Goal: Task Accomplishment & Management: Complete application form

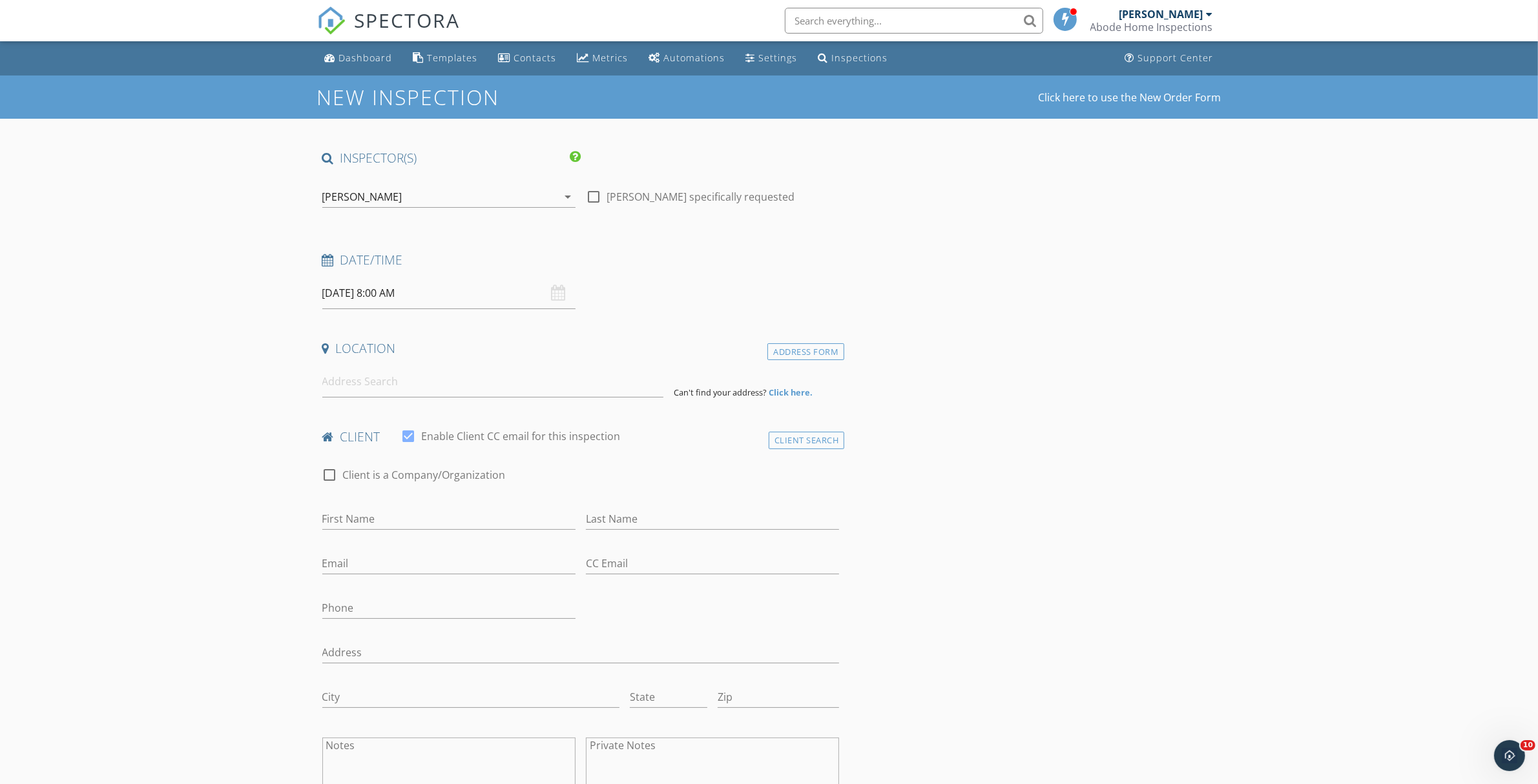
click at [516, 306] on input "[DATE] 8:00 AM" at bounding box center [448, 293] width 253 height 32
type input "[DATE] 9:00 AM"
type input "09"
click at [395, 506] on span at bounding box center [397, 507] width 9 height 13
type input "[DATE] 10:00 AM"
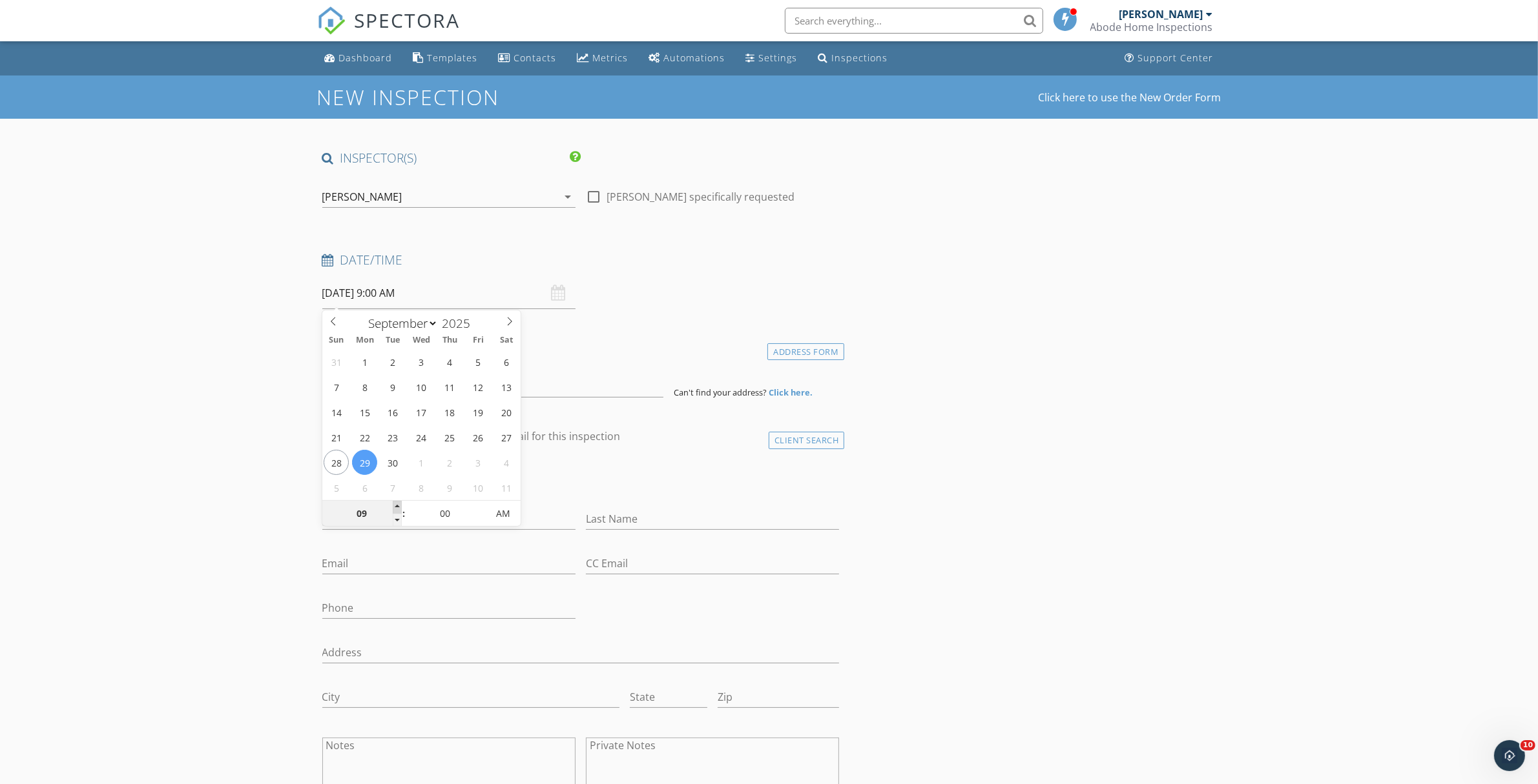
type input "10"
click at [395, 506] on span at bounding box center [397, 507] width 9 height 13
type input "[DATE] 11:00 AM"
type input "11"
click at [395, 506] on span at bounding box center [397, 507] width 9 height 13
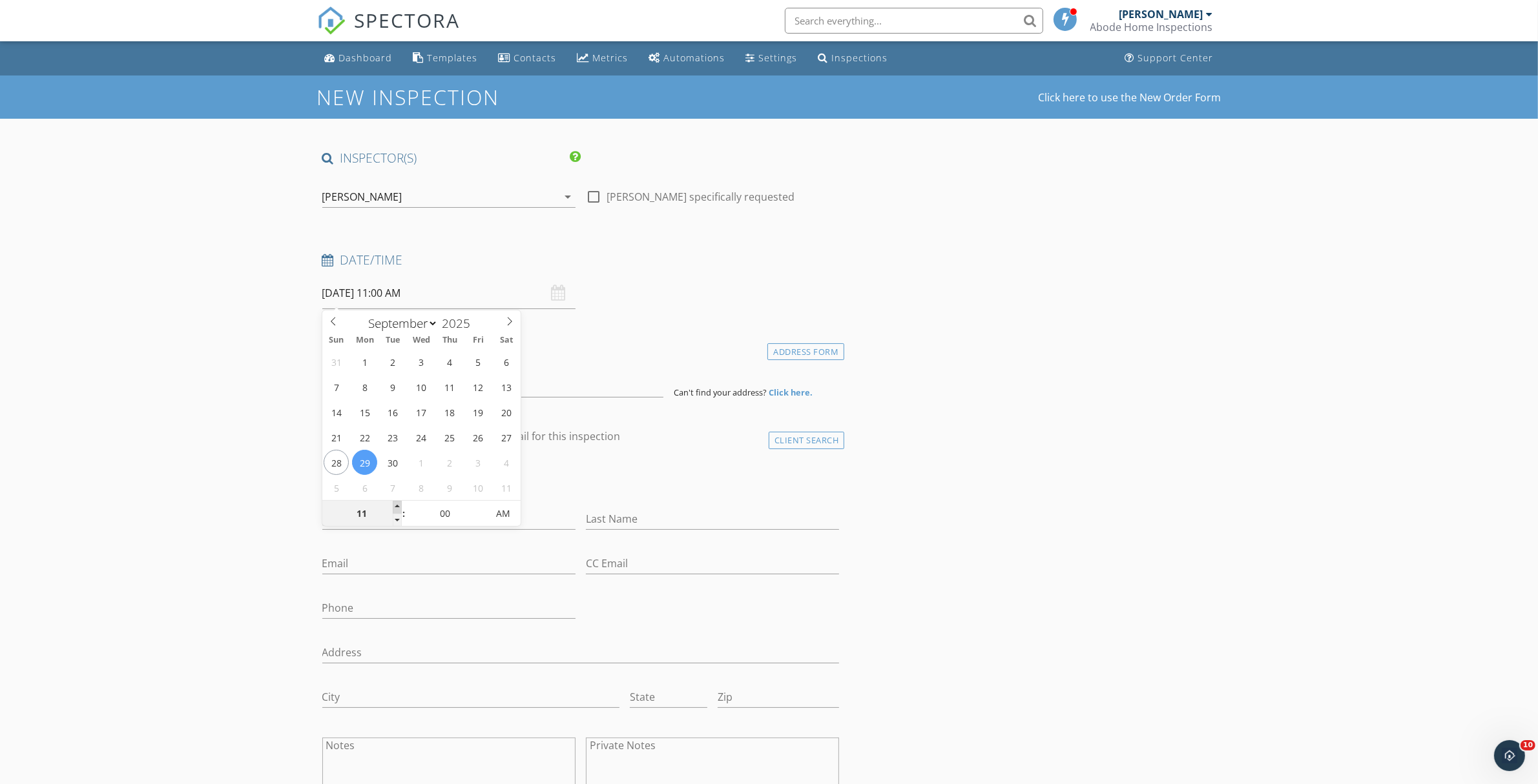
type input "09/29/2025 12:00 PM"
type input "12"
click at [395, 506] on span at bounding box center [397, 507] width 9 height 13
type input "09/29/2025 1:00 PM"
type input "01"
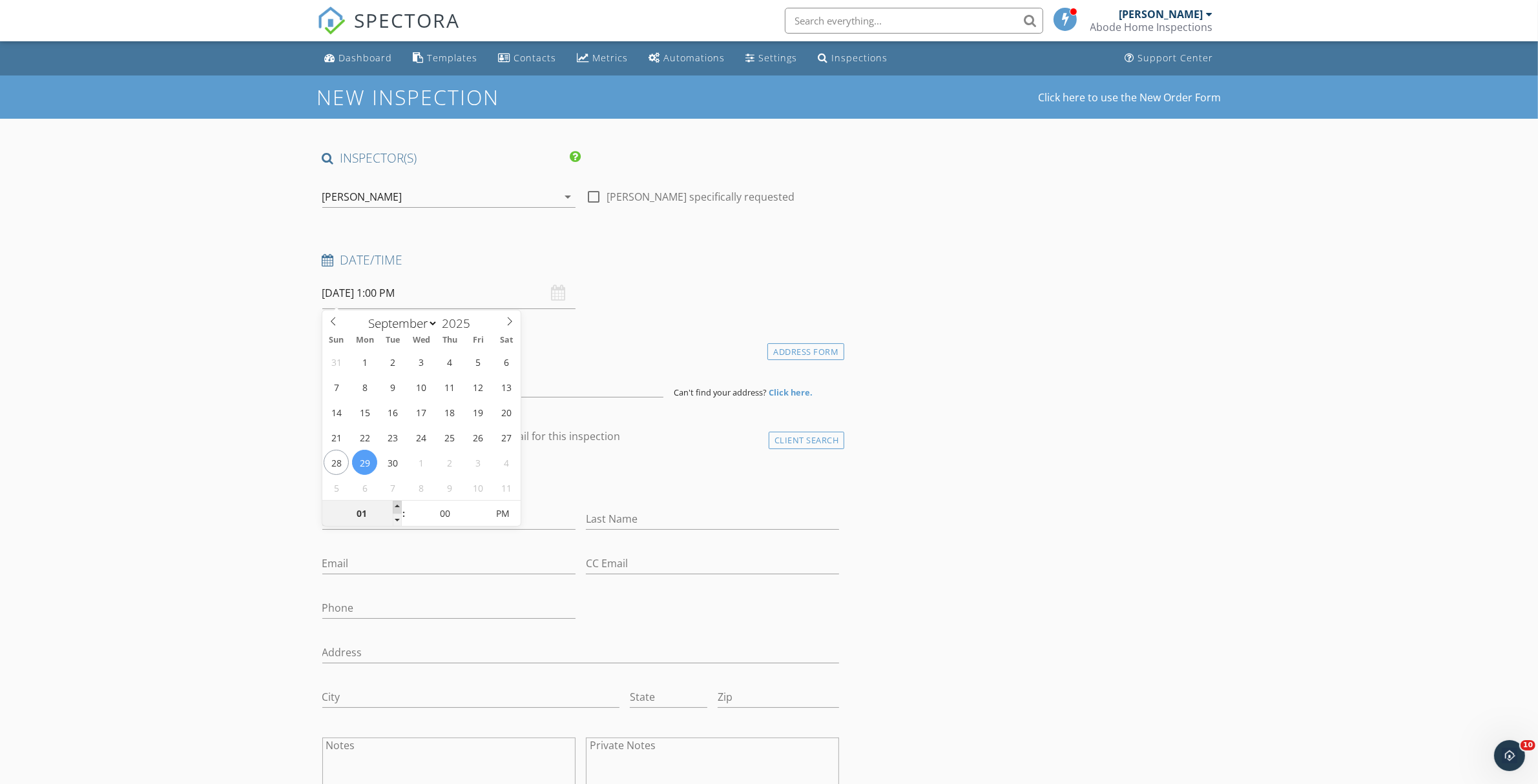
click at [395, 506] on span at bounding box center [397, 507] width 9 height 13
click at [810, 267] on h4 "Date/Time" at bounding box center [581, 259] width 518 height 17
click at [435, 373] on input at bounding box center [492, 382] width 341 height 32
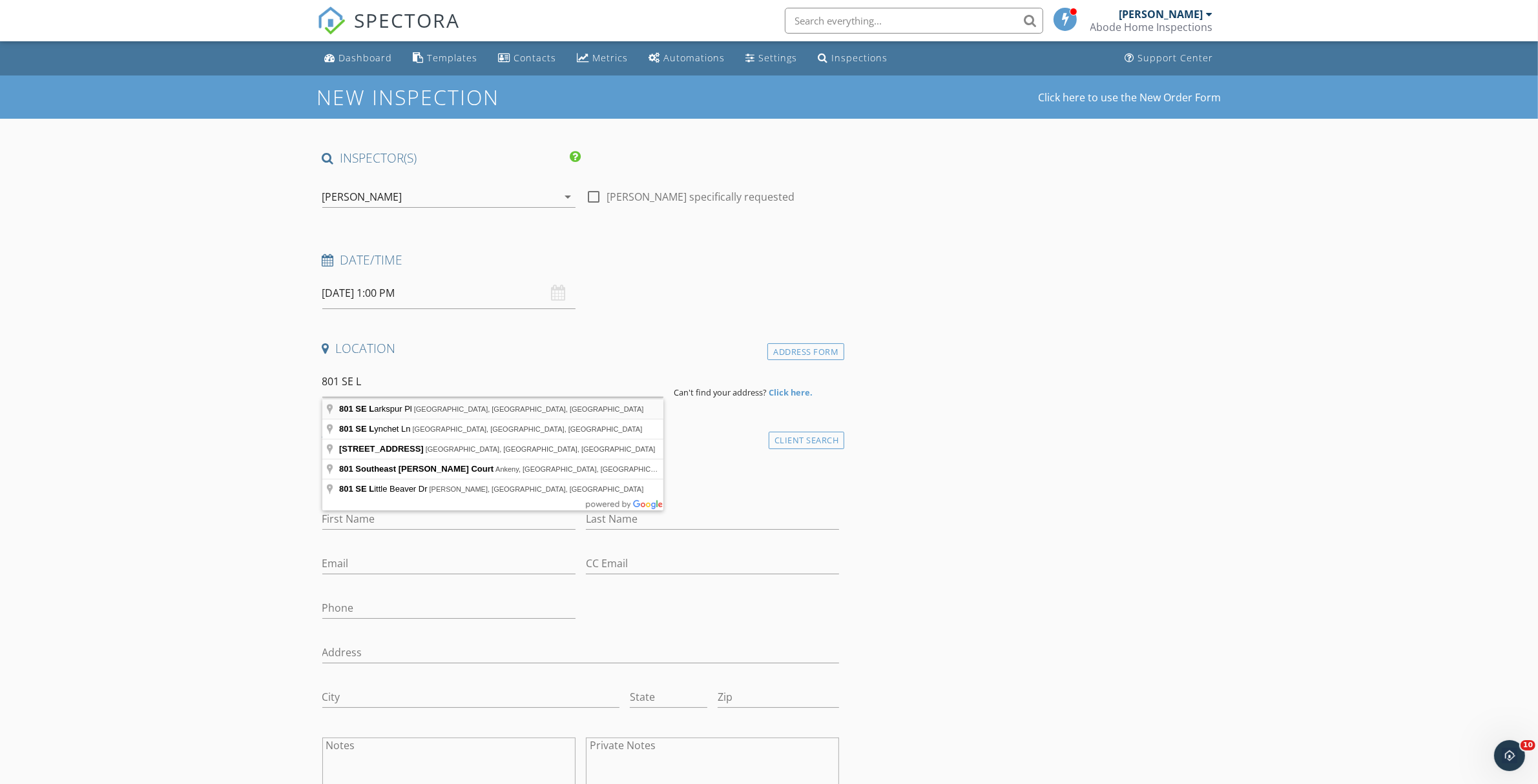
type input "801 SE Larkspur Pl, College Place, WA, USA"
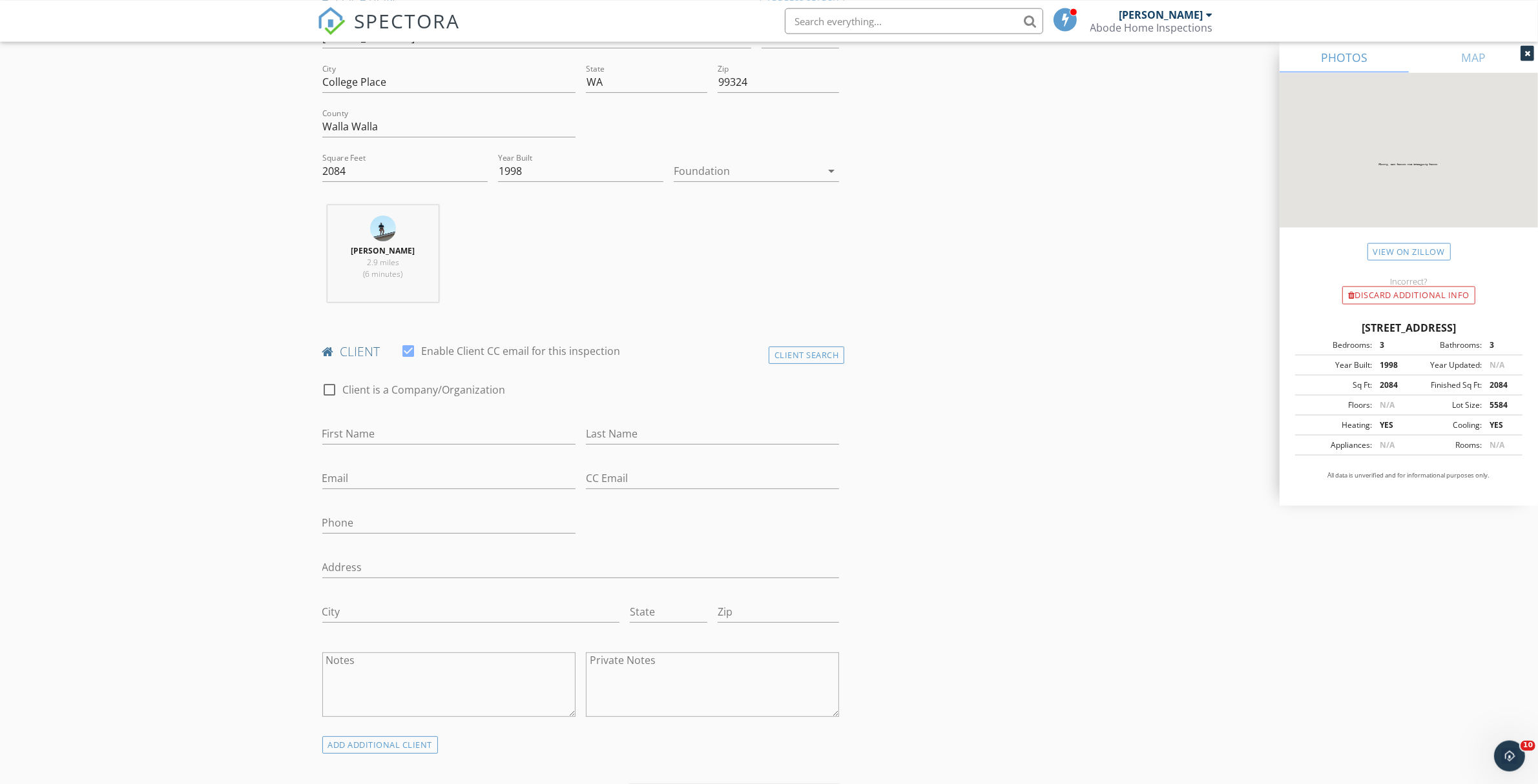
scroll to position [368, 0]
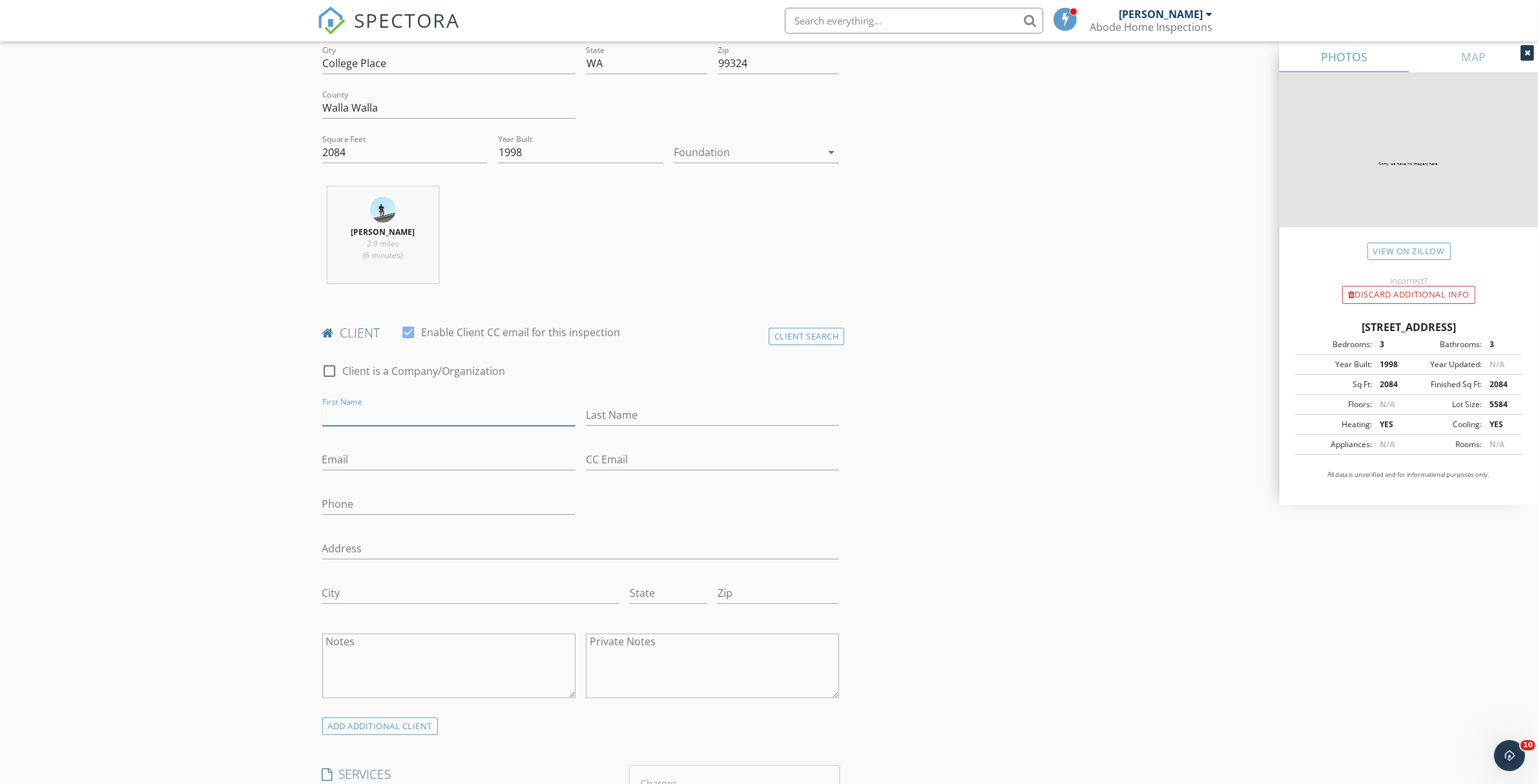
click at [365, 415] on input "First Name" at bounding box center [448, 415] width 253 height 21
type input "John"
type input "Brock"
type input "brockenstuder@gmail.com"
click at [364, 506] on input "Phone" at bounding box center [448, 504] width 253 height 21
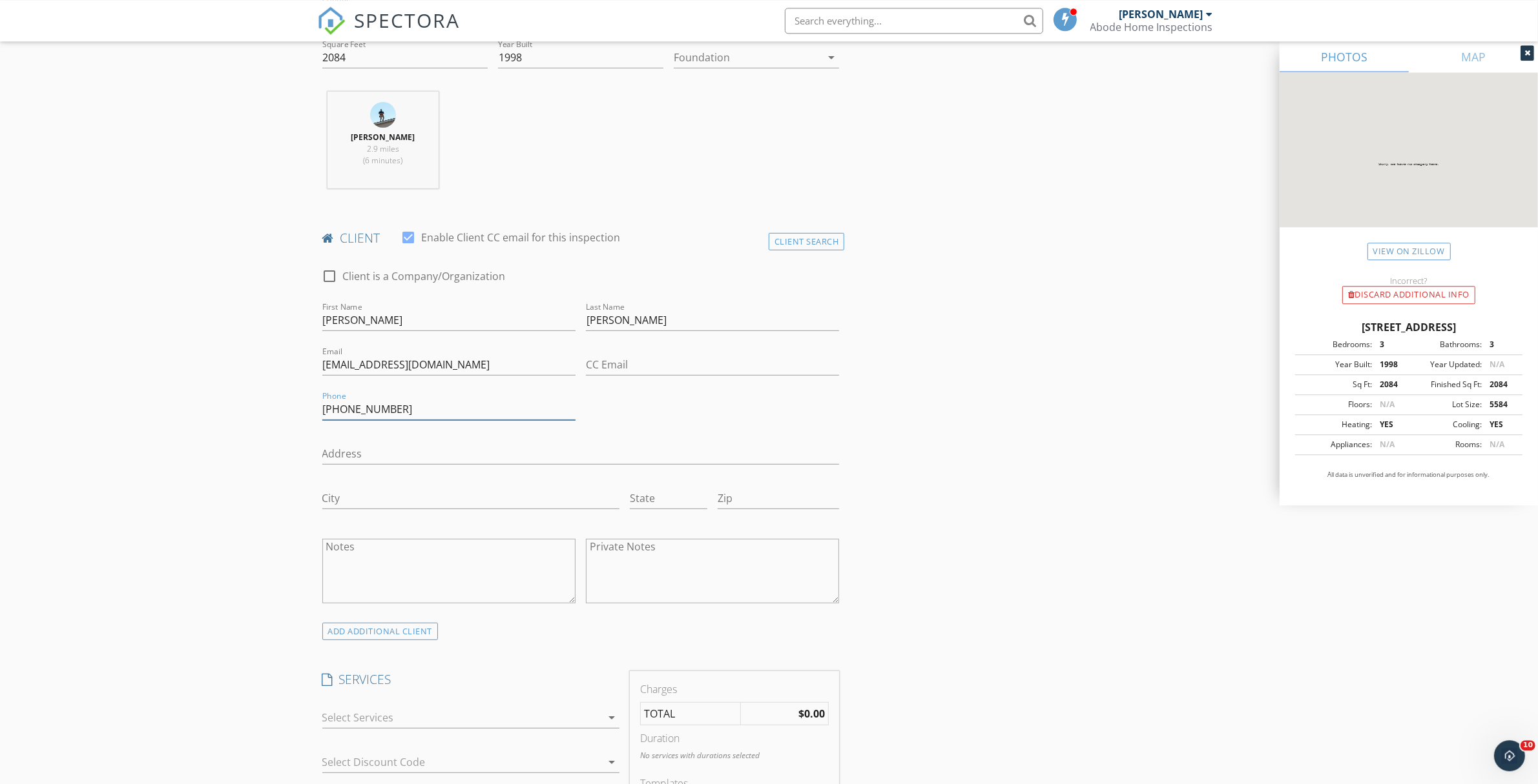
scroll to position [523, 0]
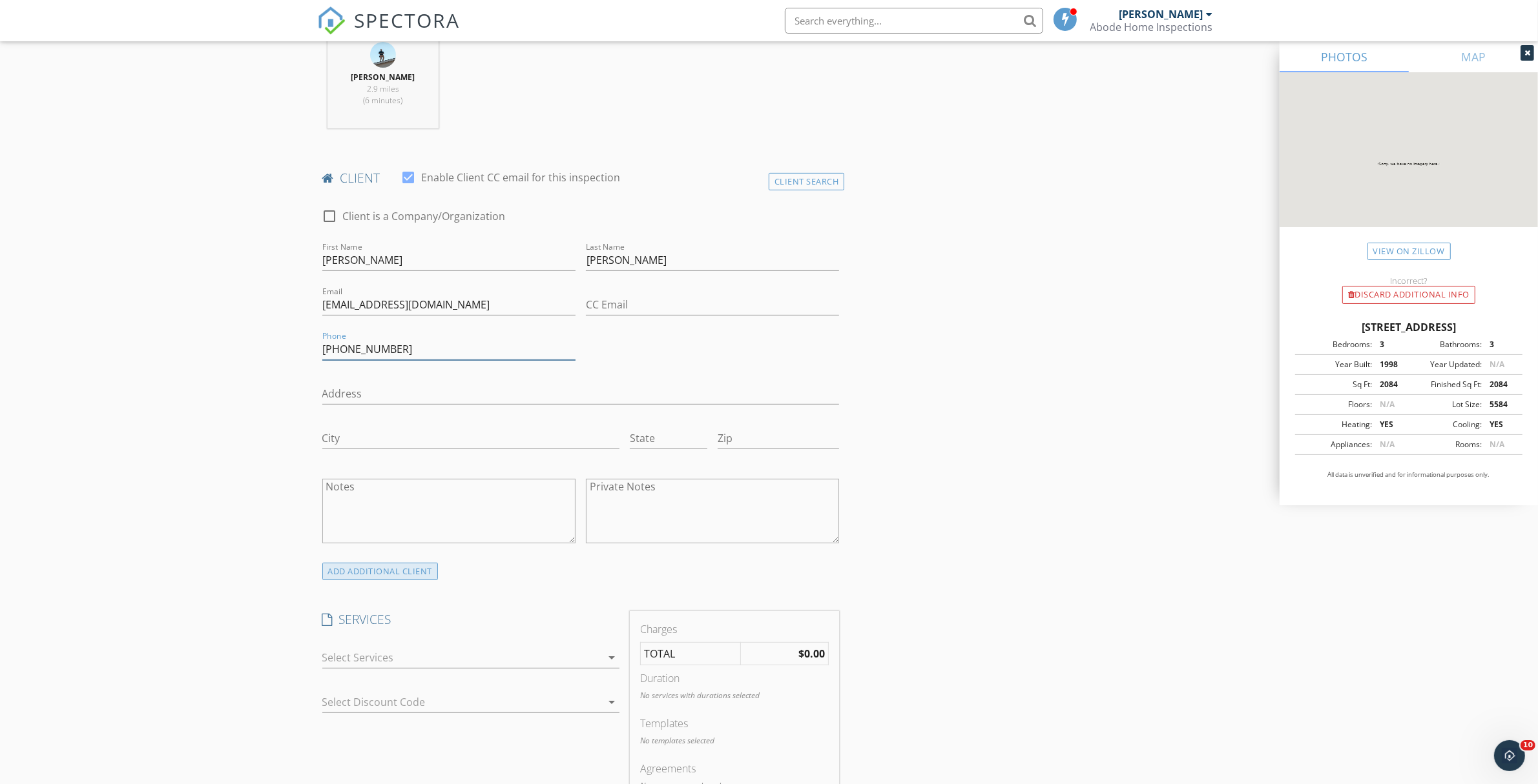
type input "509-676-7869"
click at [428, 577] on div "ADD ADDITIONAL client" at bounding box center [380, 572] width 116 height 17
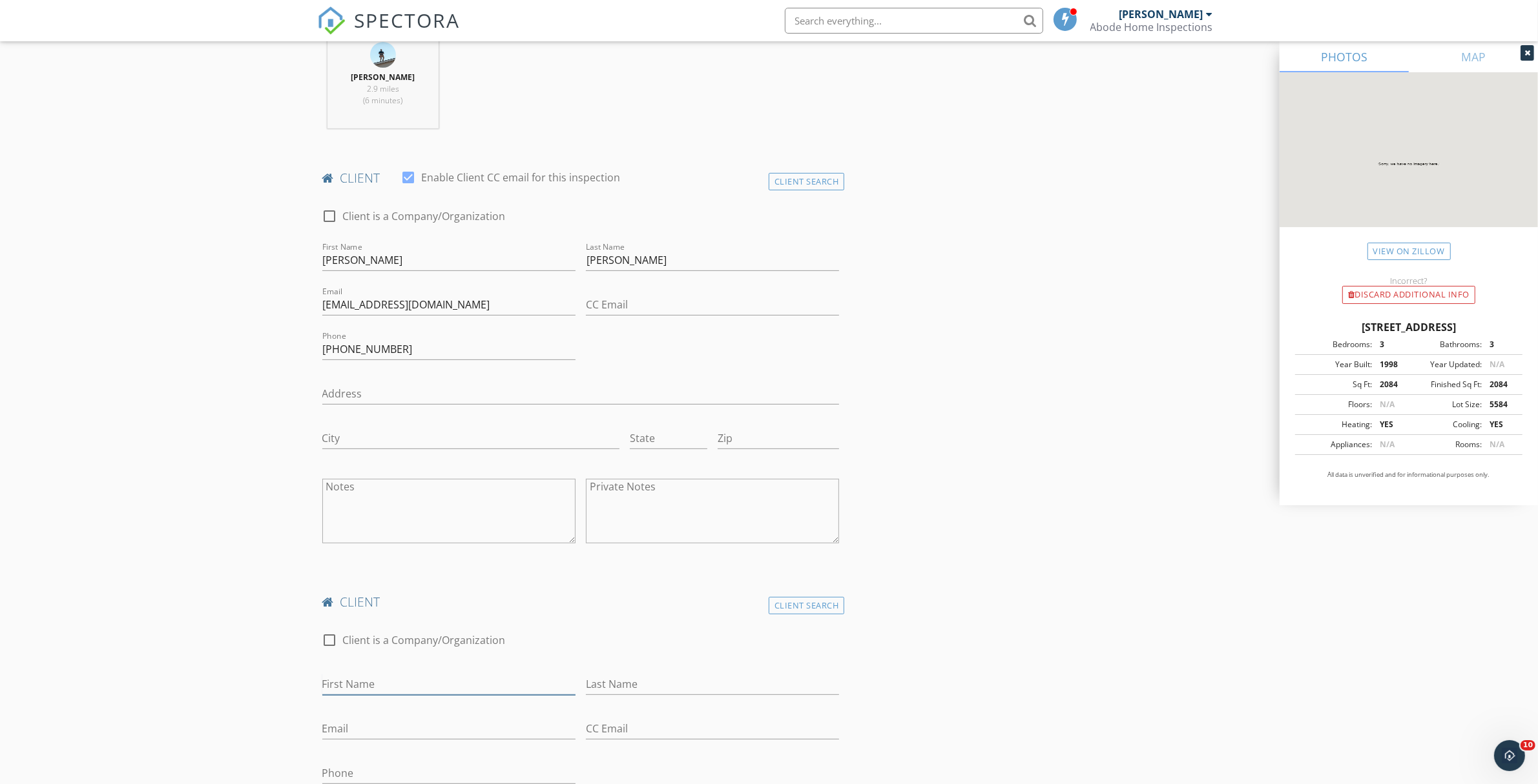
click at [427, 686] on input "First Name" at bounding box center [448, 684] width 253 height 21
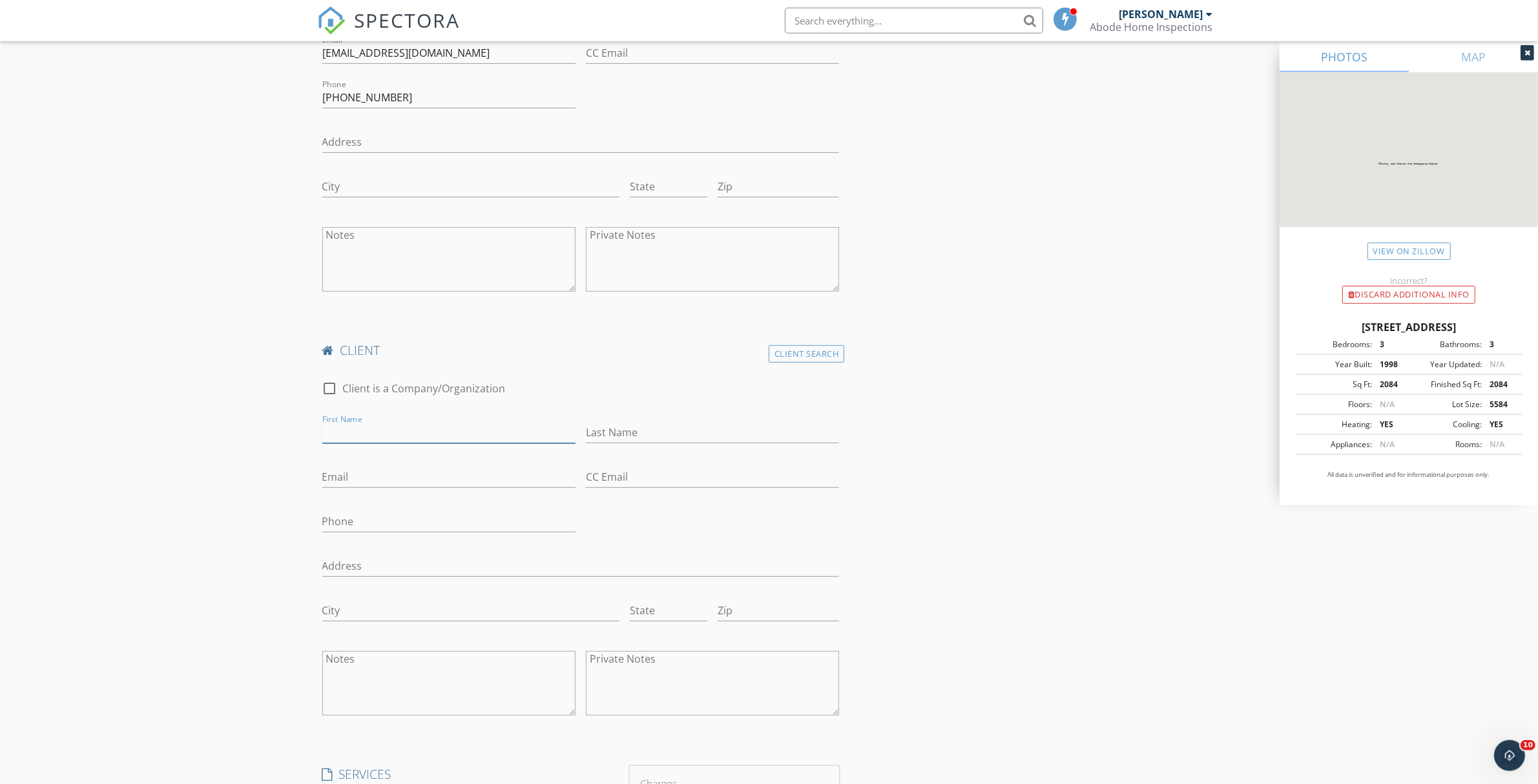
scroll to position [784, 0]
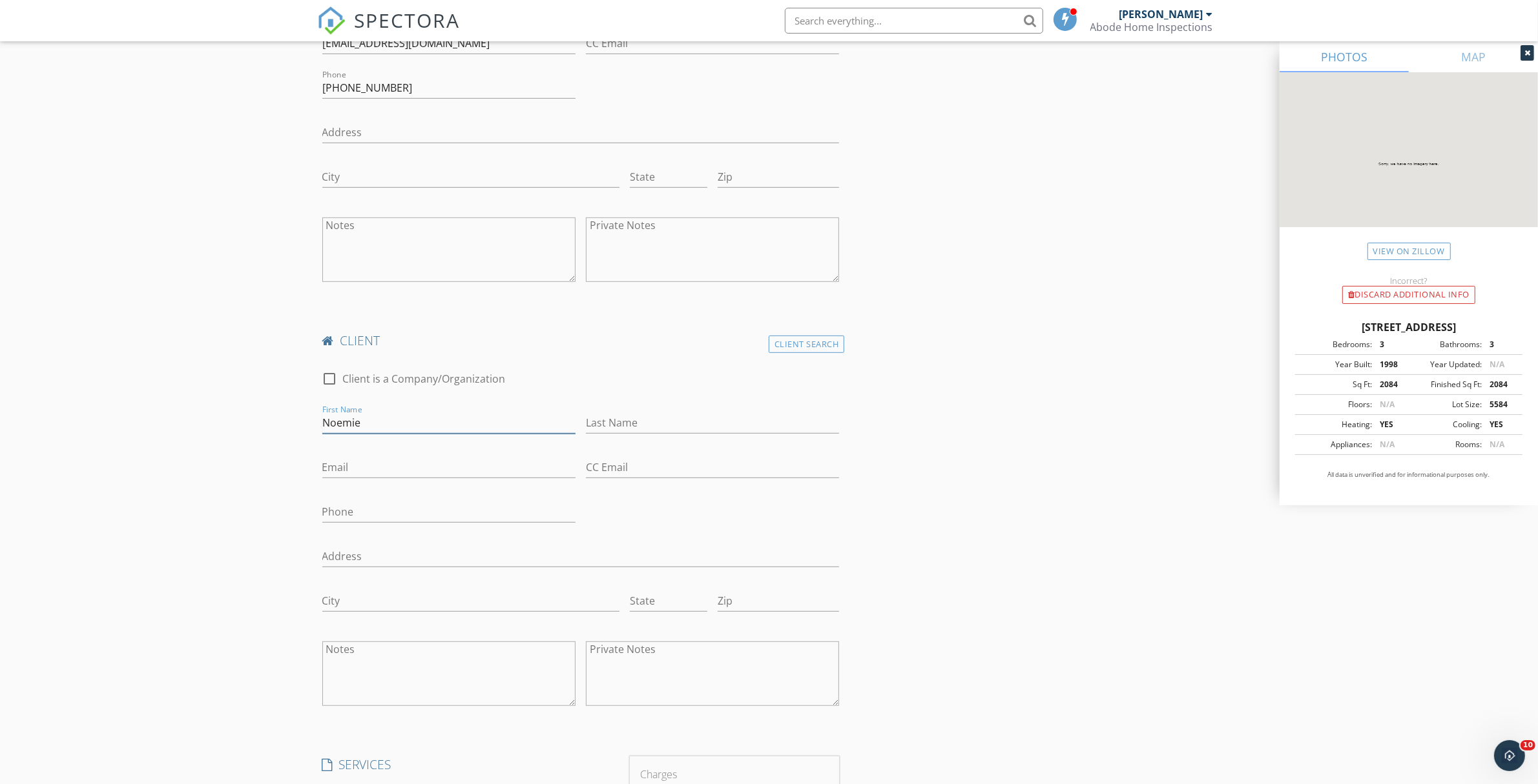
type input "Noemie"
type input "[PERSON_NAME]"
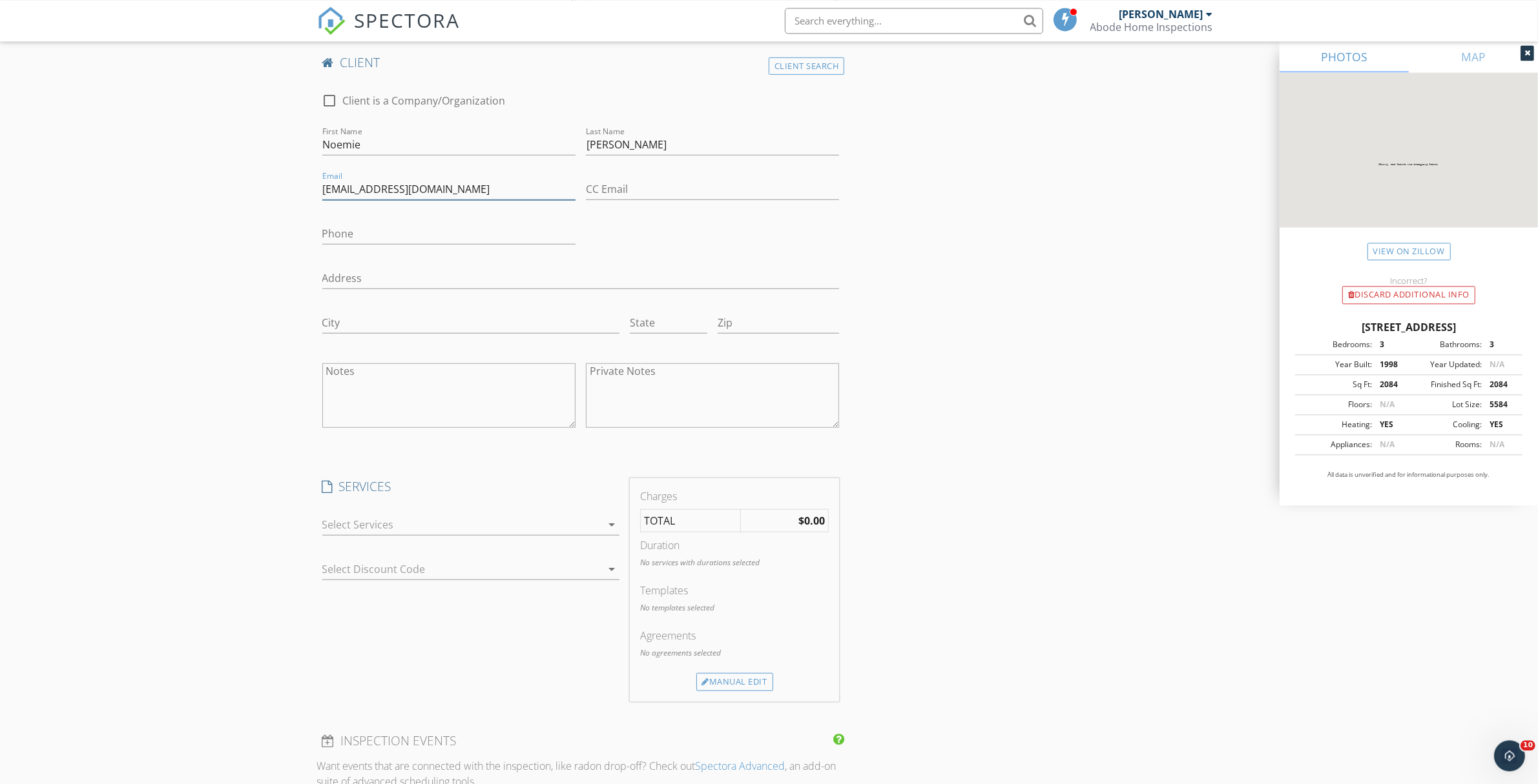
scroll to position [1094, 0]
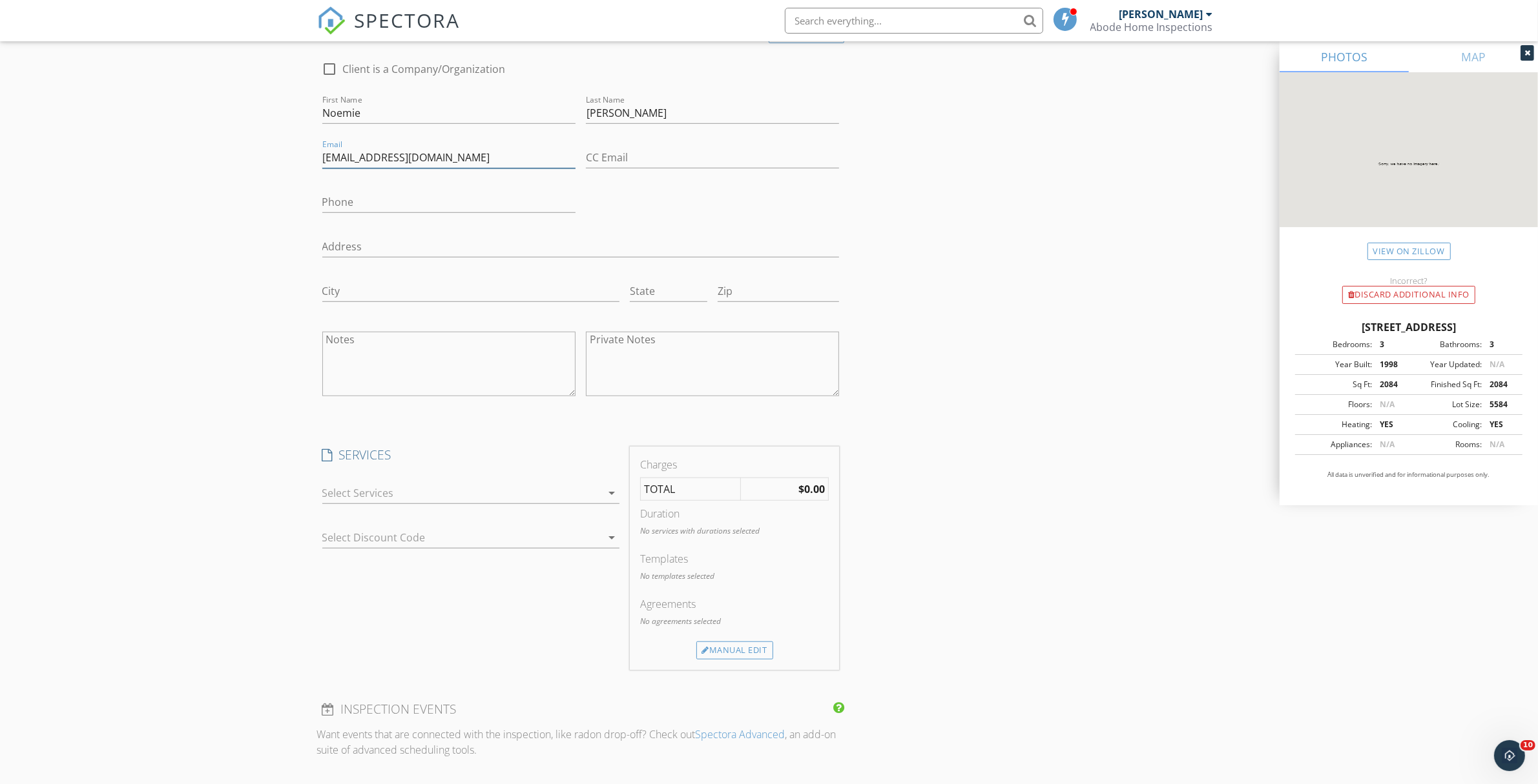
type input "[EMAIL_ADDRESS][DOMAIN_NAME]"
click at [428, 492] on div at bounding box center [462, 493] width 279 height 21
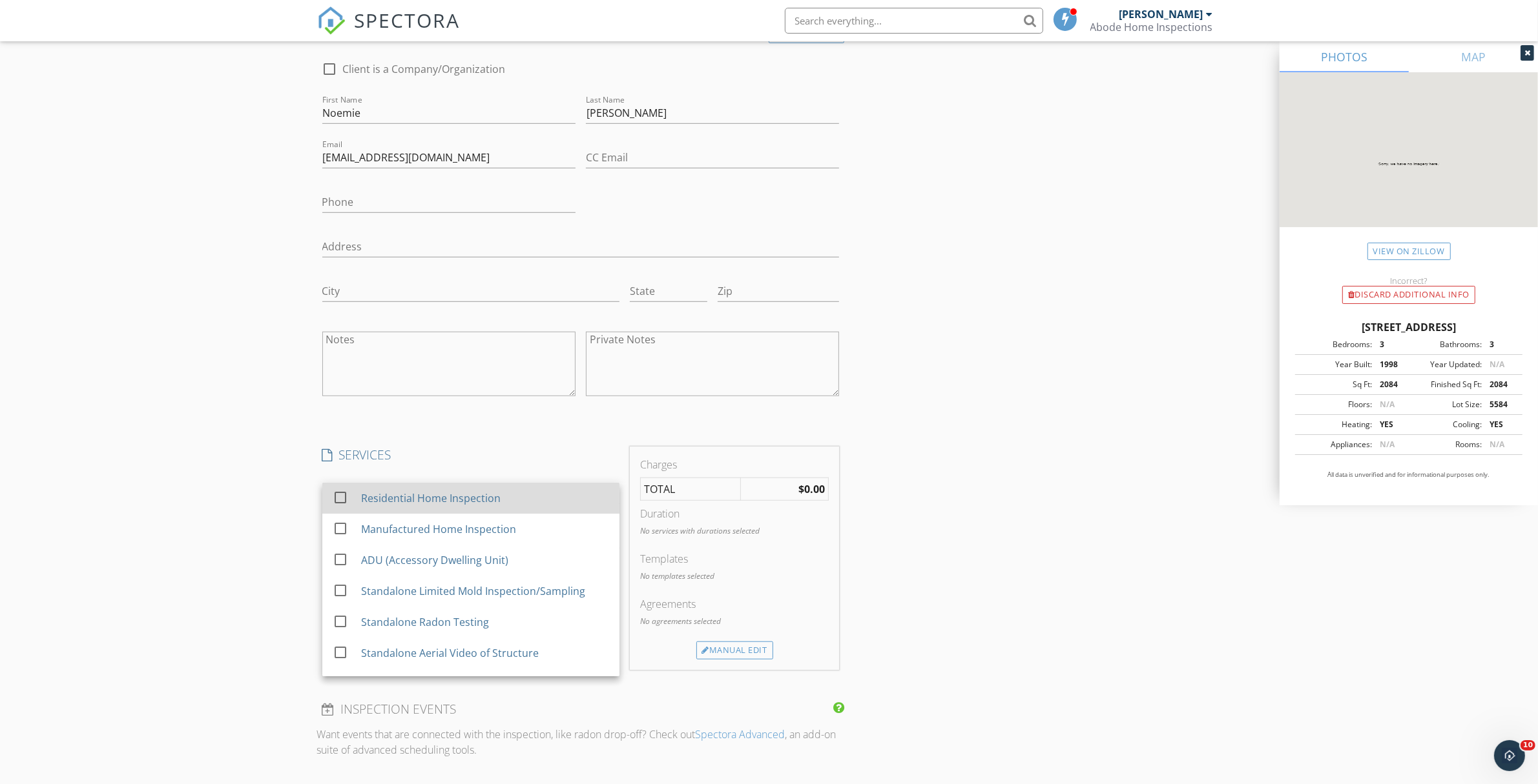
click at [447, 506] on div "Residential Home Inspection" at bounding box center [430, 498] width 140 height 16
checkbox input "true"
click at [238, 471] on div "New Inspection Click here to use the New Order Form INSPECTOR(S) check_box Case…" at bounding box center [769, 361] width 1538 height 2761
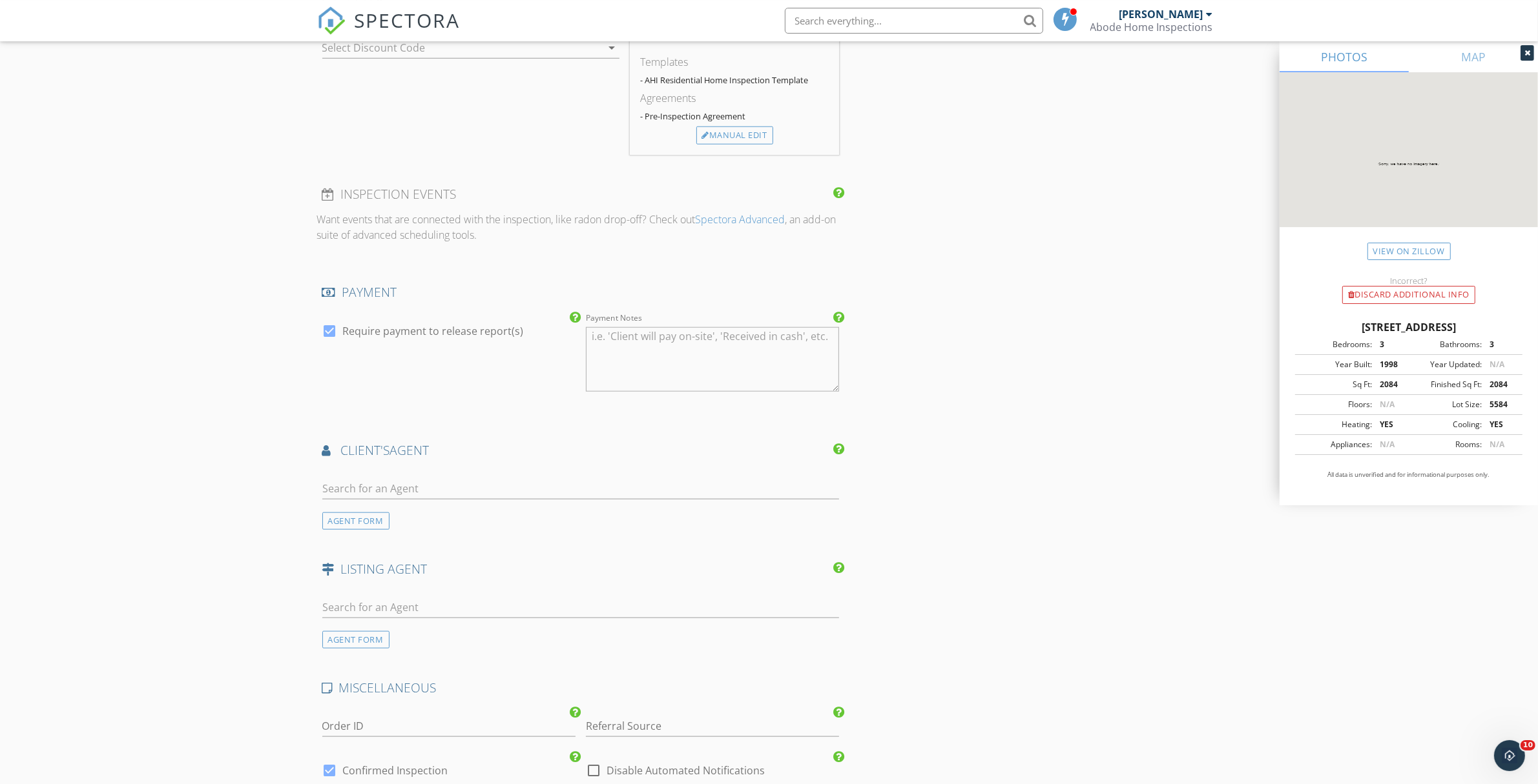
scroll to position [1694, 0]
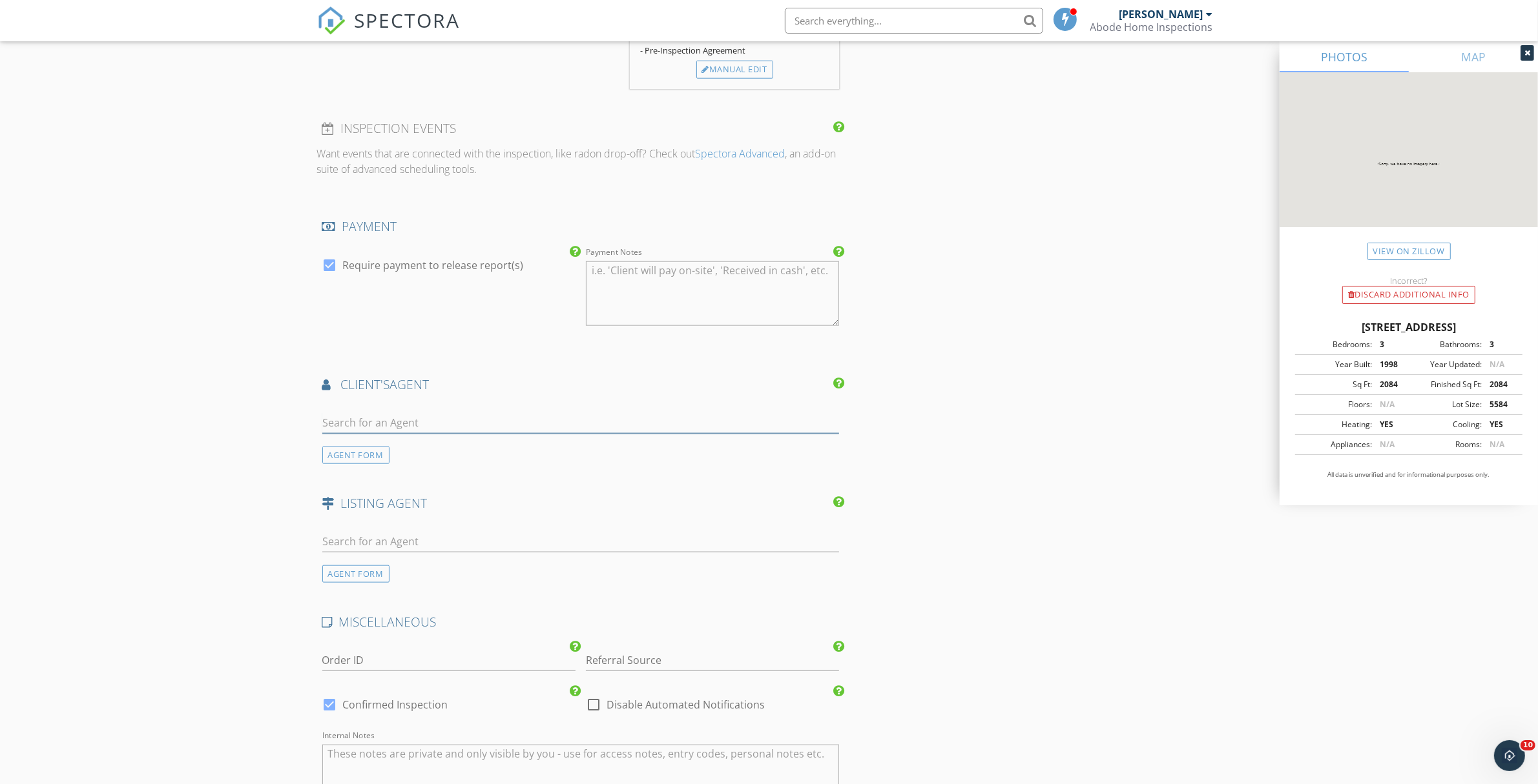
click at [435, 432] on input "text" at bounding box center [581, 423] width 518 height 21
type input "[PERSON_NAME]"
click at [455, 448] on div "[PERSON_NAME]" at bounding box center [436, 446] width 155 height 16
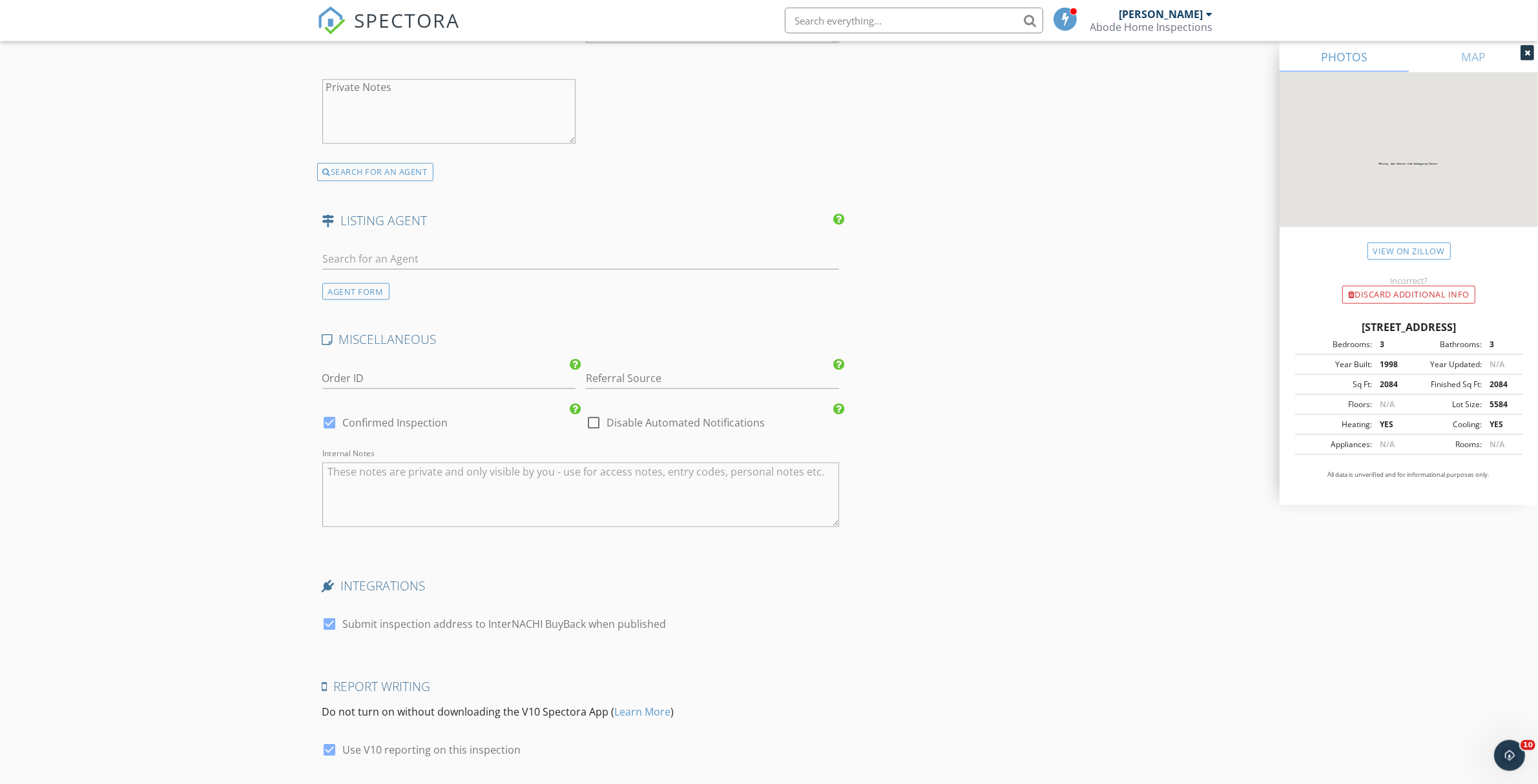
scroll to position [2461, 0]
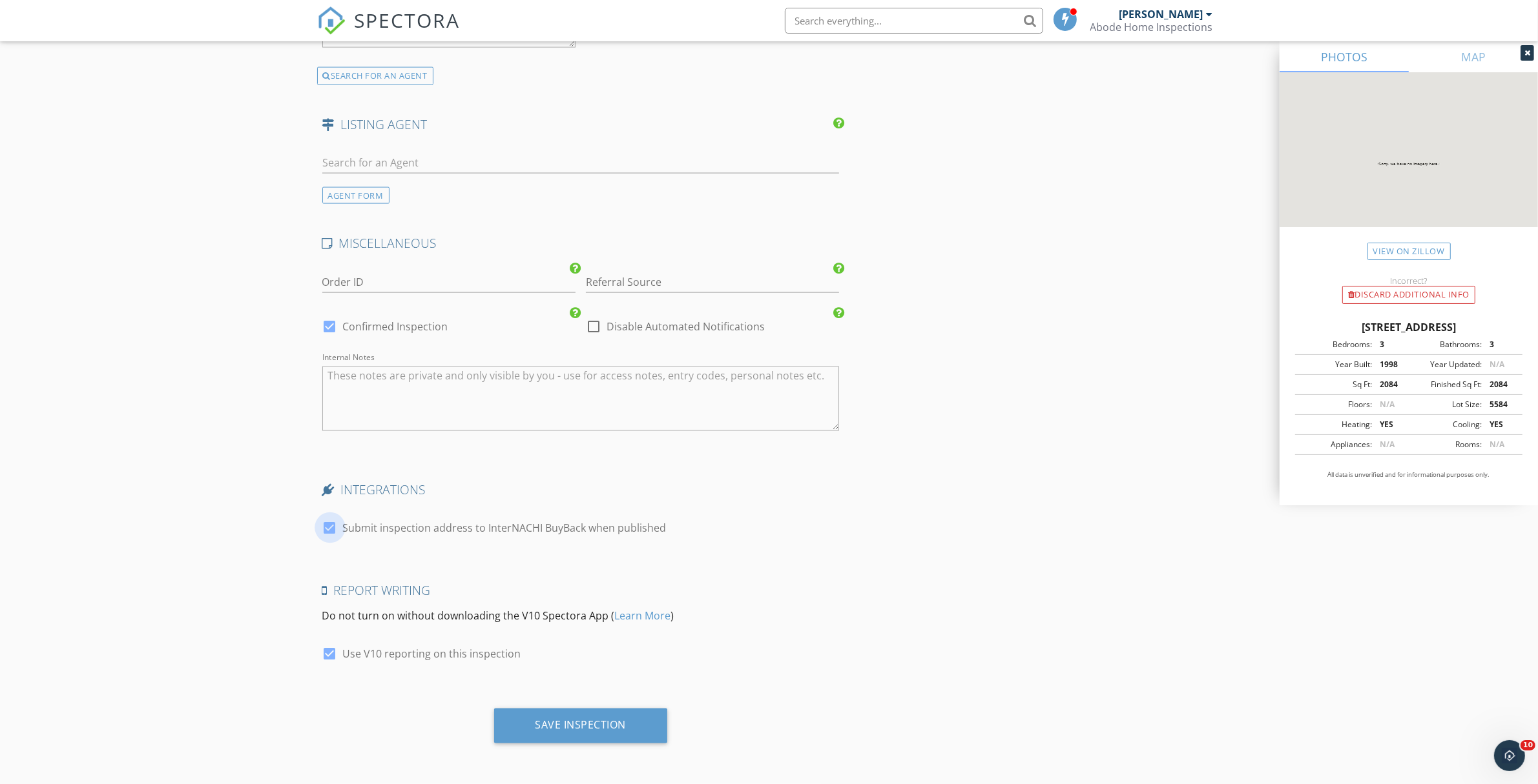
click at [333, 529] on div at bounding box center [330, 528] width 22 height 22
checkbox input "false"
click at [571, 737] on div "Save Inspection" at bounding box center [581, 726] width 174 height 35
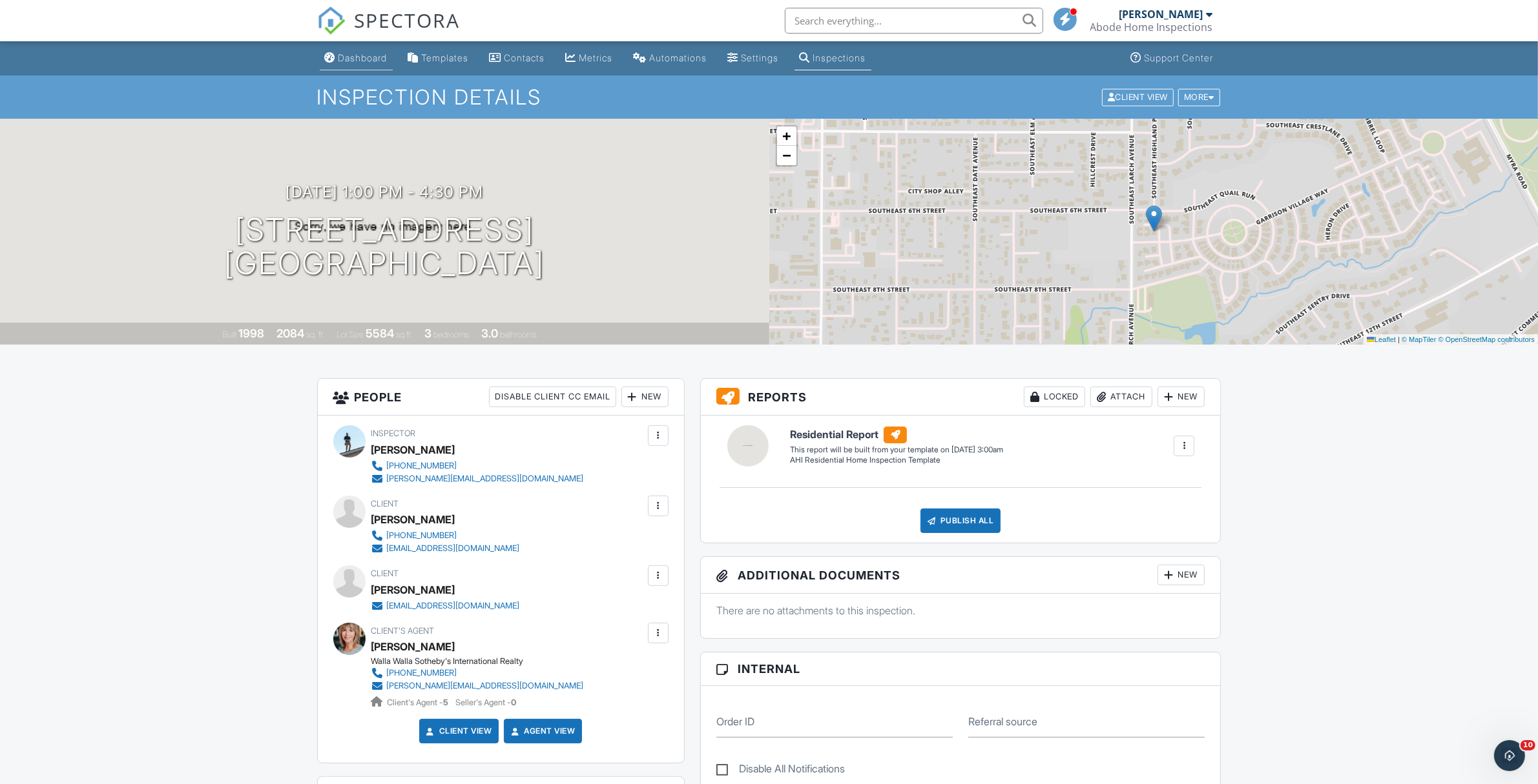
click at [341, 48] on link "Dashboard" at bounding box center [356, 58] width 73 height 24
